Goal: Transaction & Acquisition: Purchase product/service

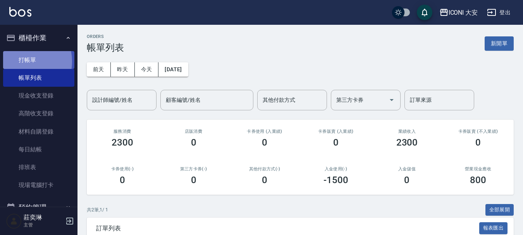
click at [19, 61] on link "打帳單" at bounding box center [38, 60] width 71 height 18
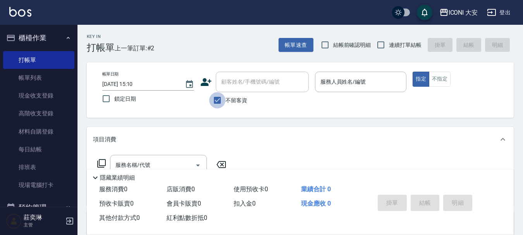
click at [214, 99] on input "不留客資" at bounding box center [217, 100] width 16 height 16
checkbox input "false"
click at [225, 82] on input "顧客姓名/手機號碼/編號" at bounding box center [256, 82] width 74 height 14
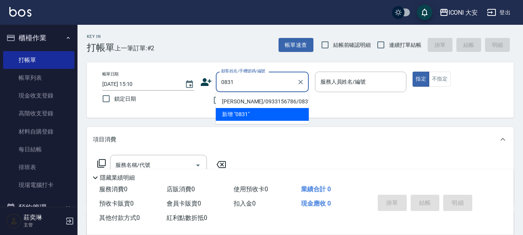
click at [245, 101] on li "[PERSON_NAME]/0933156786/0831" at bounding box center [262, 101] width 93 height 13
type input "[PERSON_NAME]/0933156786/0831"
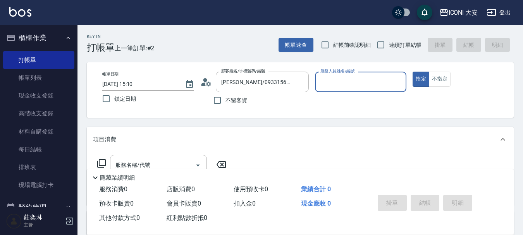
type input "Yulisa-8"
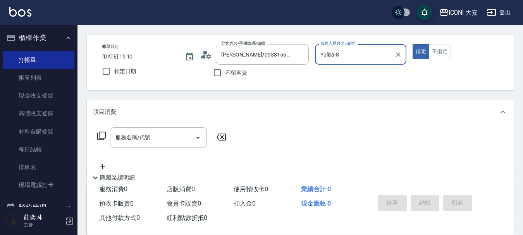
scroll to position [39, 0]
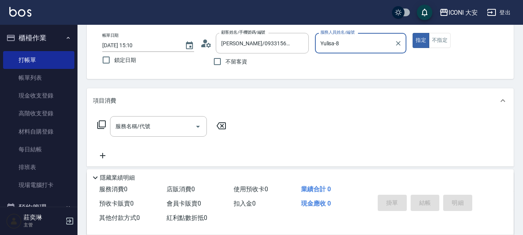
click at [100, 120] on icon at bounding box center [101, 124] width 9 height 9
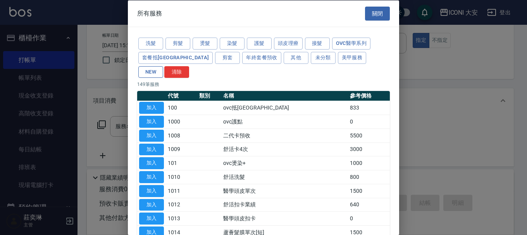
click at [163, 66] on button "NEW" at bounding box center [150, 72] width 25 height 12
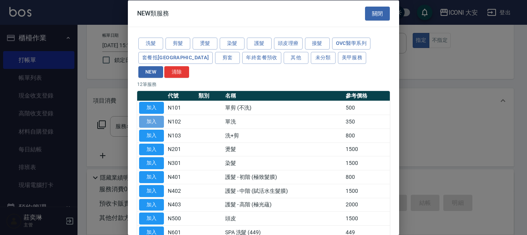
click at [152, 116] on button "加入" at bounding box center [151, 122] width 25 height 12
type input "單洗(N102)"
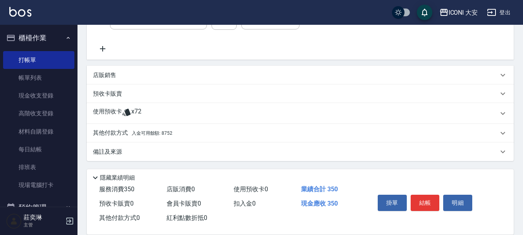
scroll to position [147, 0]
click at [125, 131] on p "其他付款方式 入金可用餘額: 8752" at bounding box center [132, 133] width 79 height 9
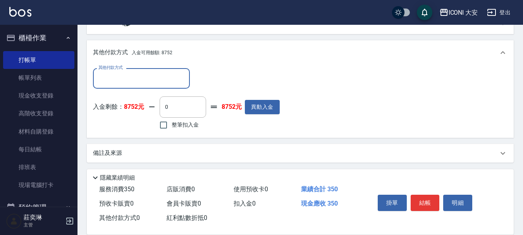
scroll to position [238, 0]
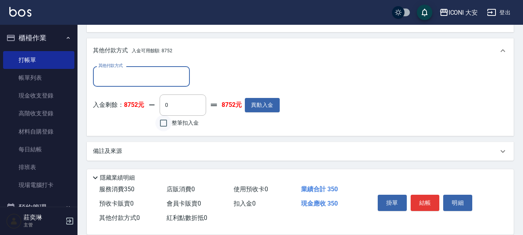
click at [166, 122] on input "整筆扣入金" at bounding box center [163, 123] width 16 height 16
checkbox input "true"
type input "350"
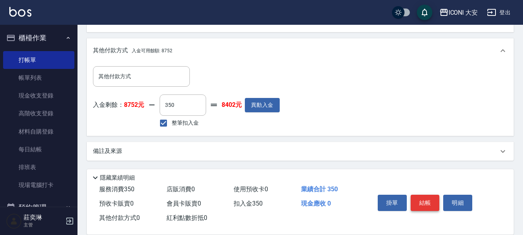
click at [430, 201] on button "結帳" at bounding box center [425, 203] width 29 height 16
